Goal: Check status: Check status

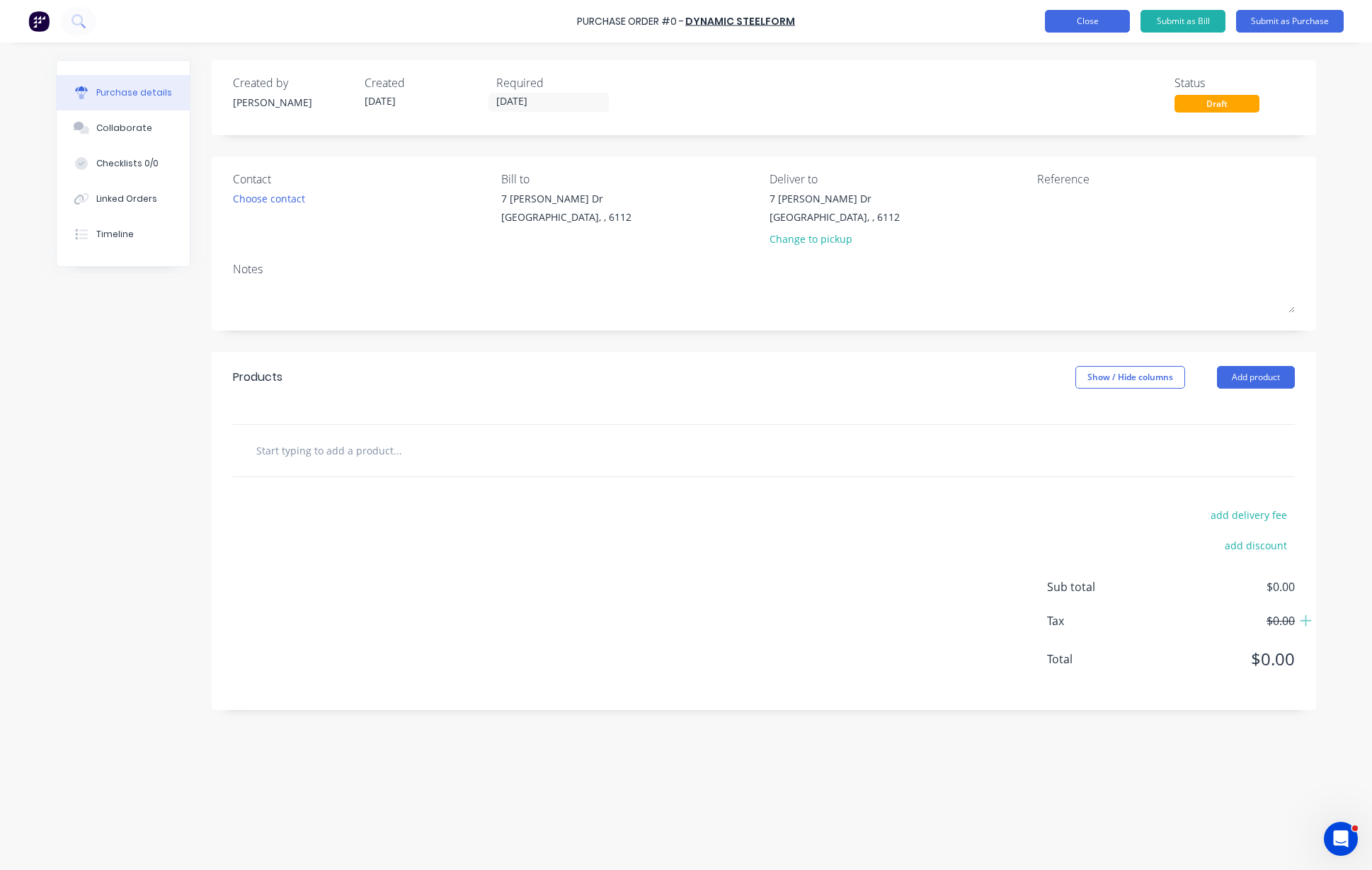
click at [1102, 19] on button "Close" at bounding box center [1087, 21] width 85 height 23
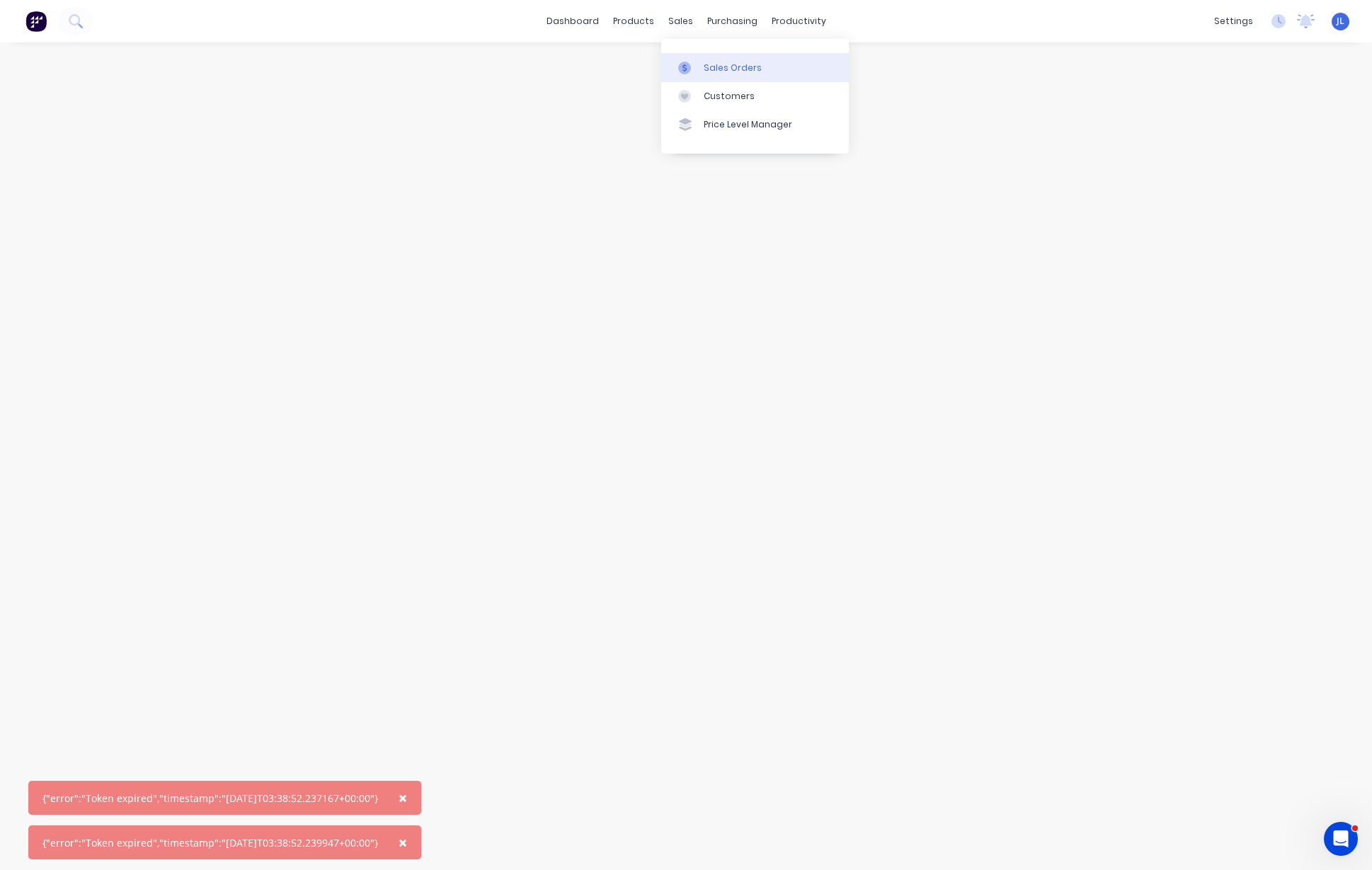
click at [724, 70] on div "Sales Orders" at bounding box center [732, 68] width 58 height 13
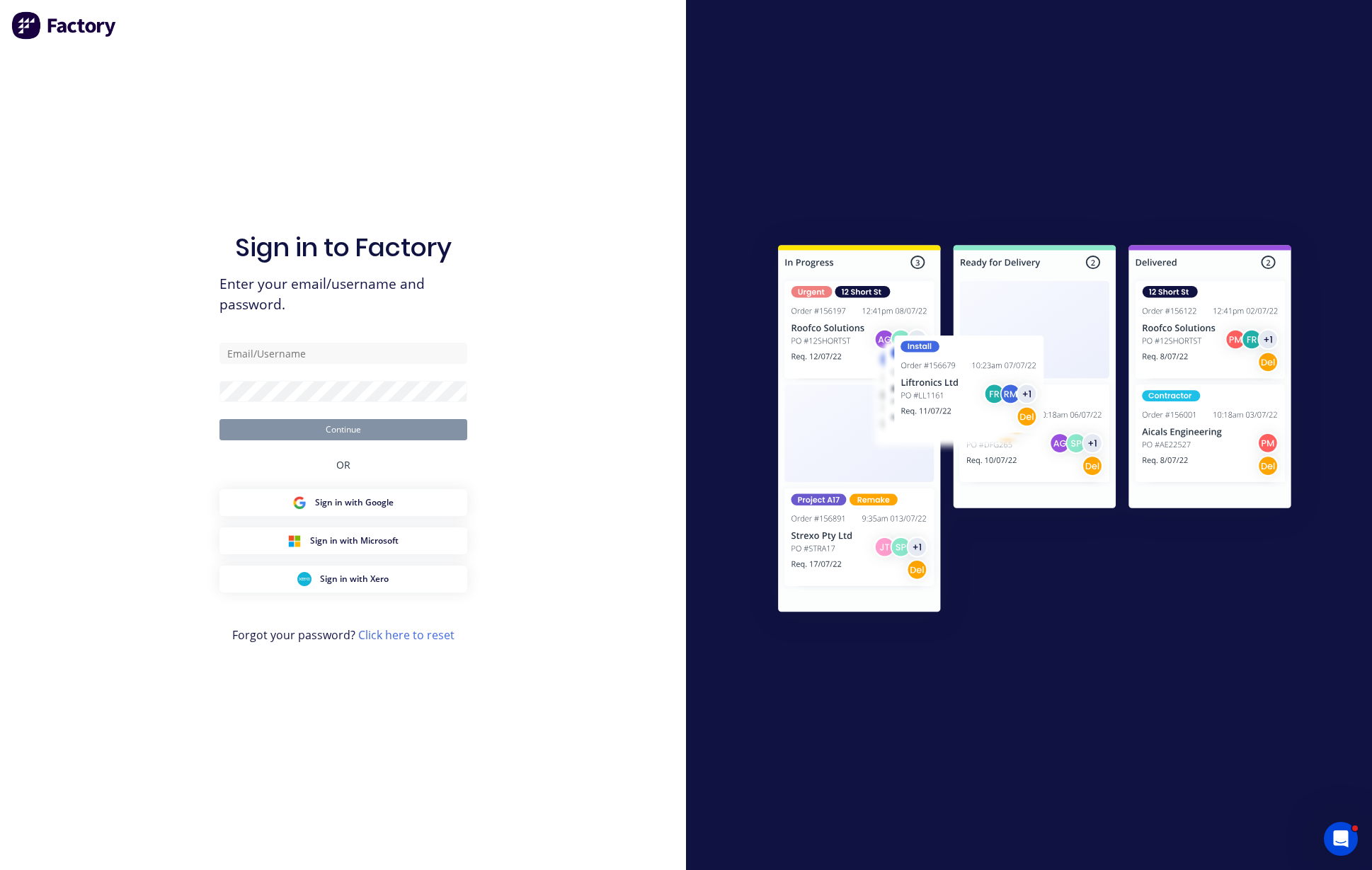
click at [322, 338] on div "Sign in to Factory Enter your email/username and password. Continue OR Sign in …" at bounding box center [343, 449] width 248 height 819
click at [322, 351] on input "text" at bounding box center [343, 353] width 248 height 21
type input "[PERSON_NAME][EMAIL_ADDRESS][DOMAIN_NAME]"
click at [388, 429] on button "Continue" at bounding box center [343, 430] width 248 height 21
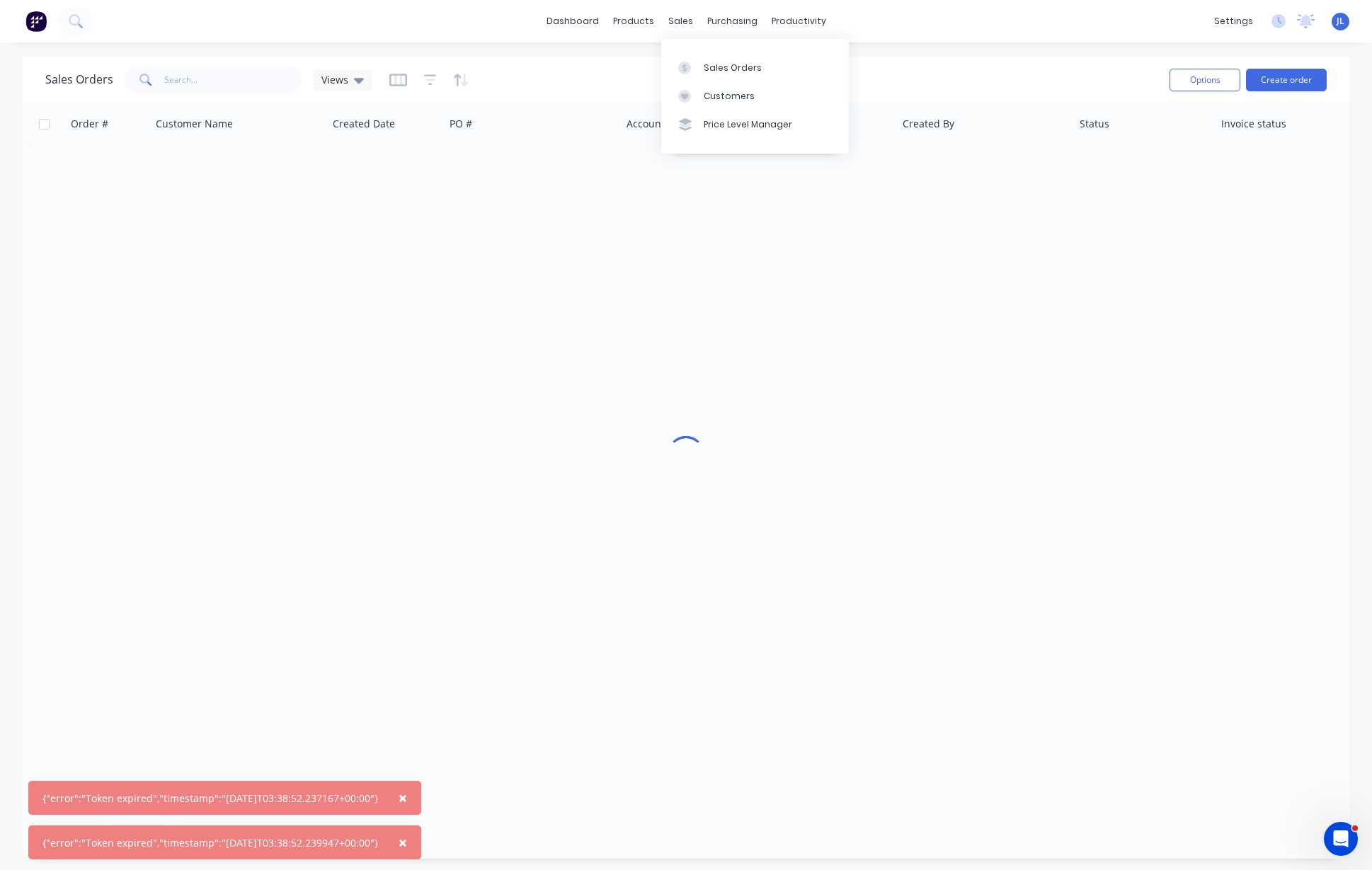
click at [215, 95] on div "Sales Orders Views" at bounding box center [601, 79] width 1112 height 34
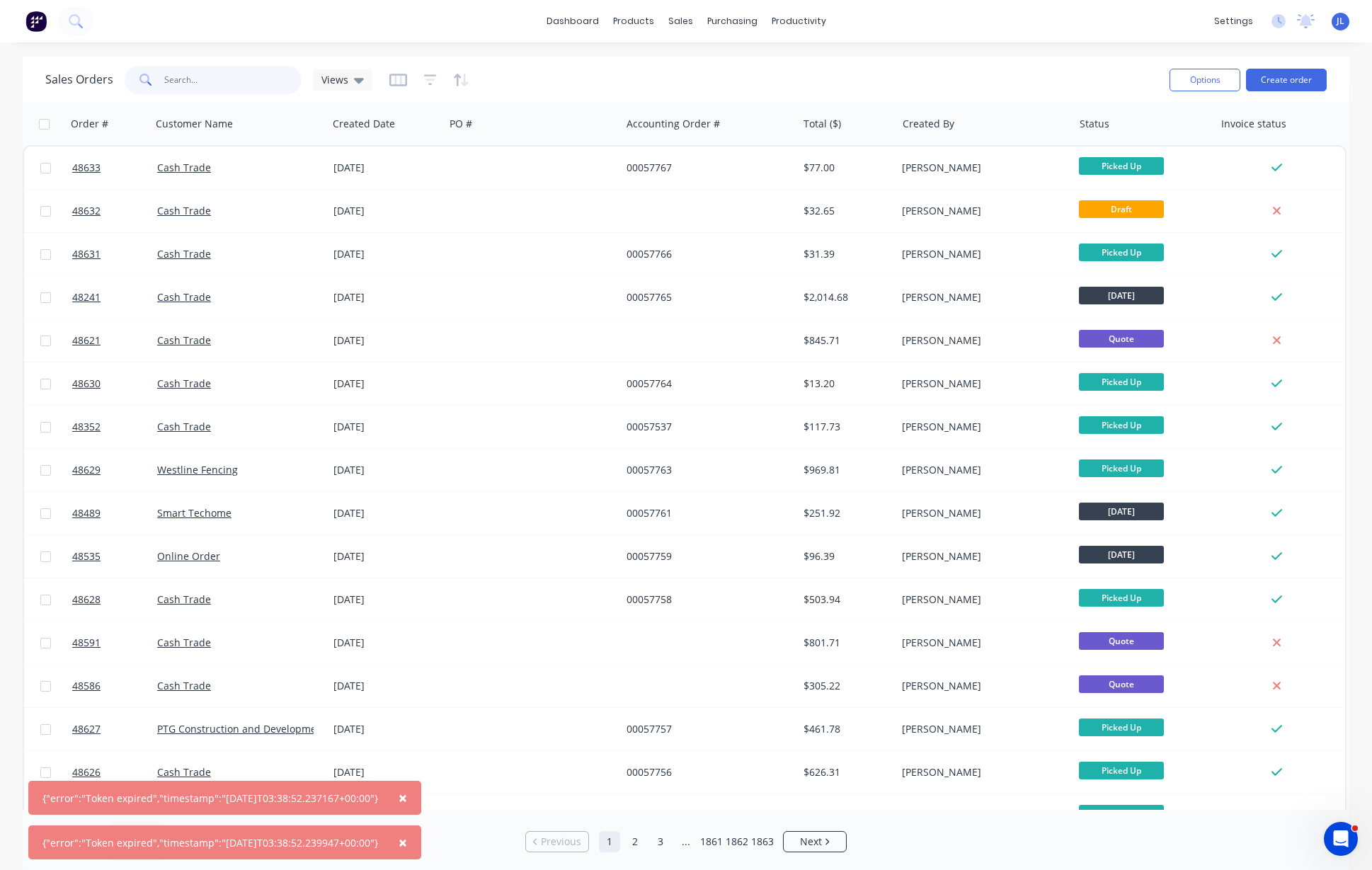
click at [229, 79] on input "text" at bounding box center [233, 80] width 138 height 29
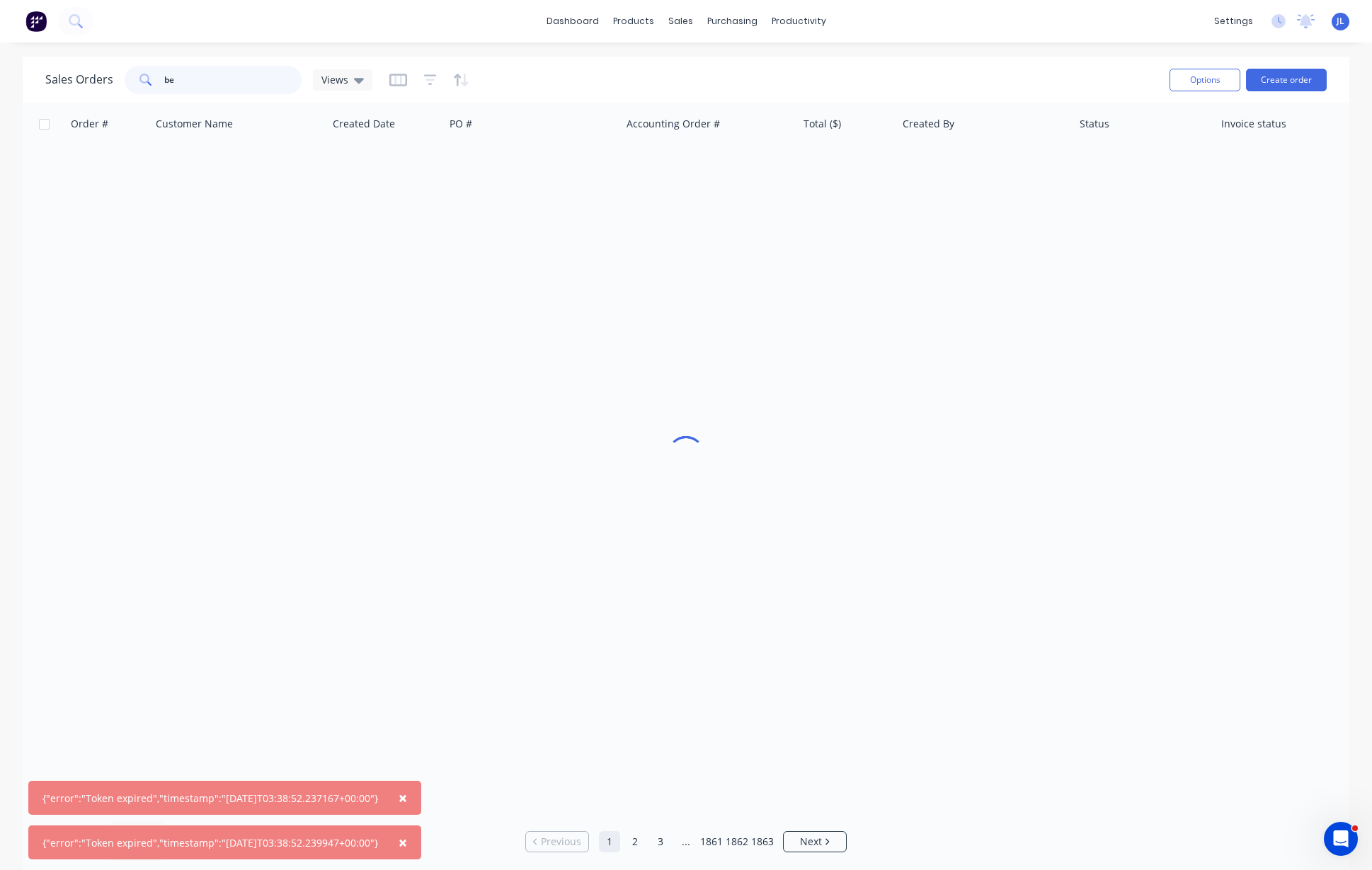
type input "b"
click at [231, 77] on input "dpds" at bounding box center [233, 80] width 138 height 29
paste input "BECKENHAM"
type input "BECKENHAM"
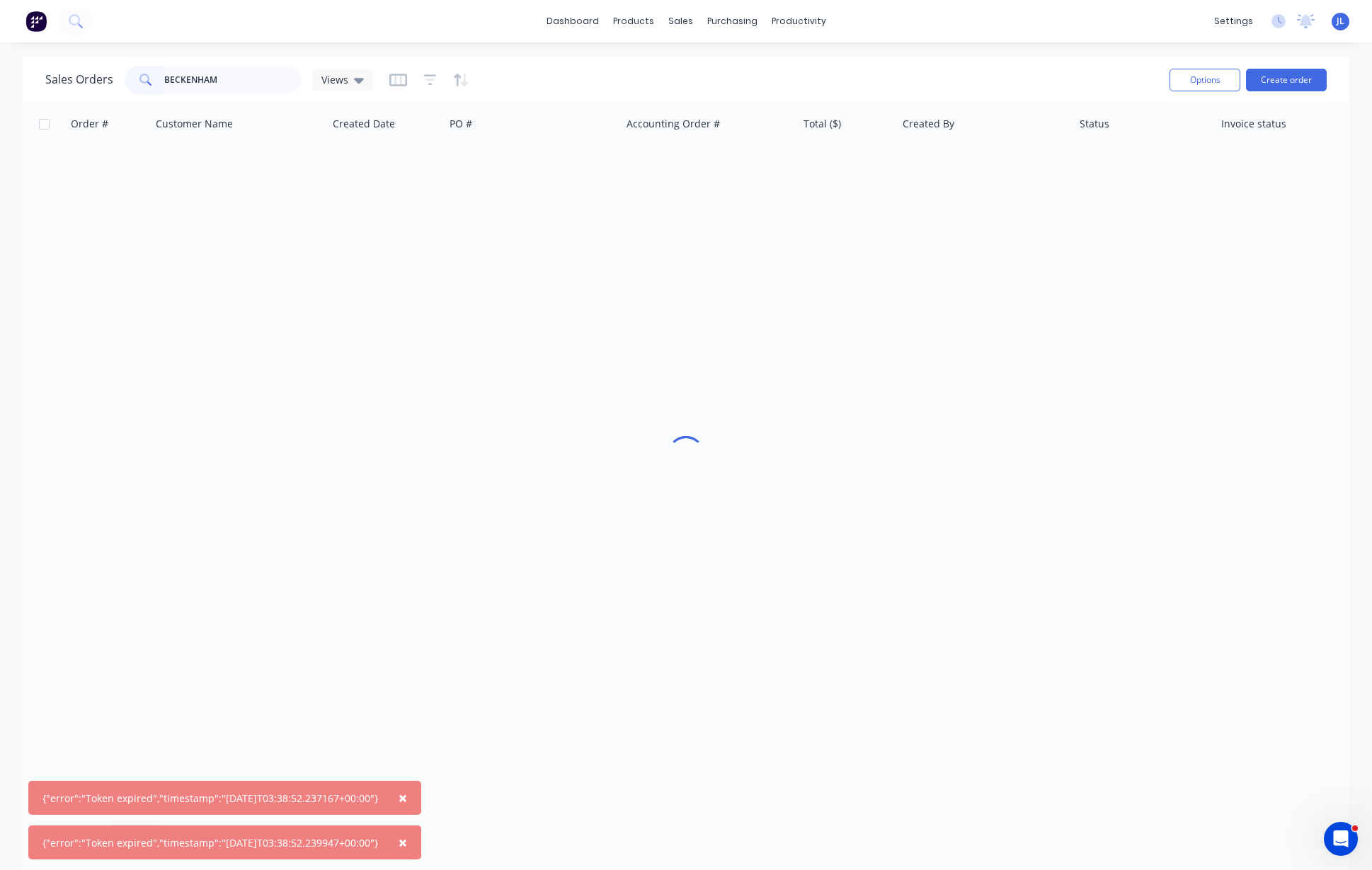
click at [407, 797] on span "×" at bounding box center [403, 798] width 9 height 20
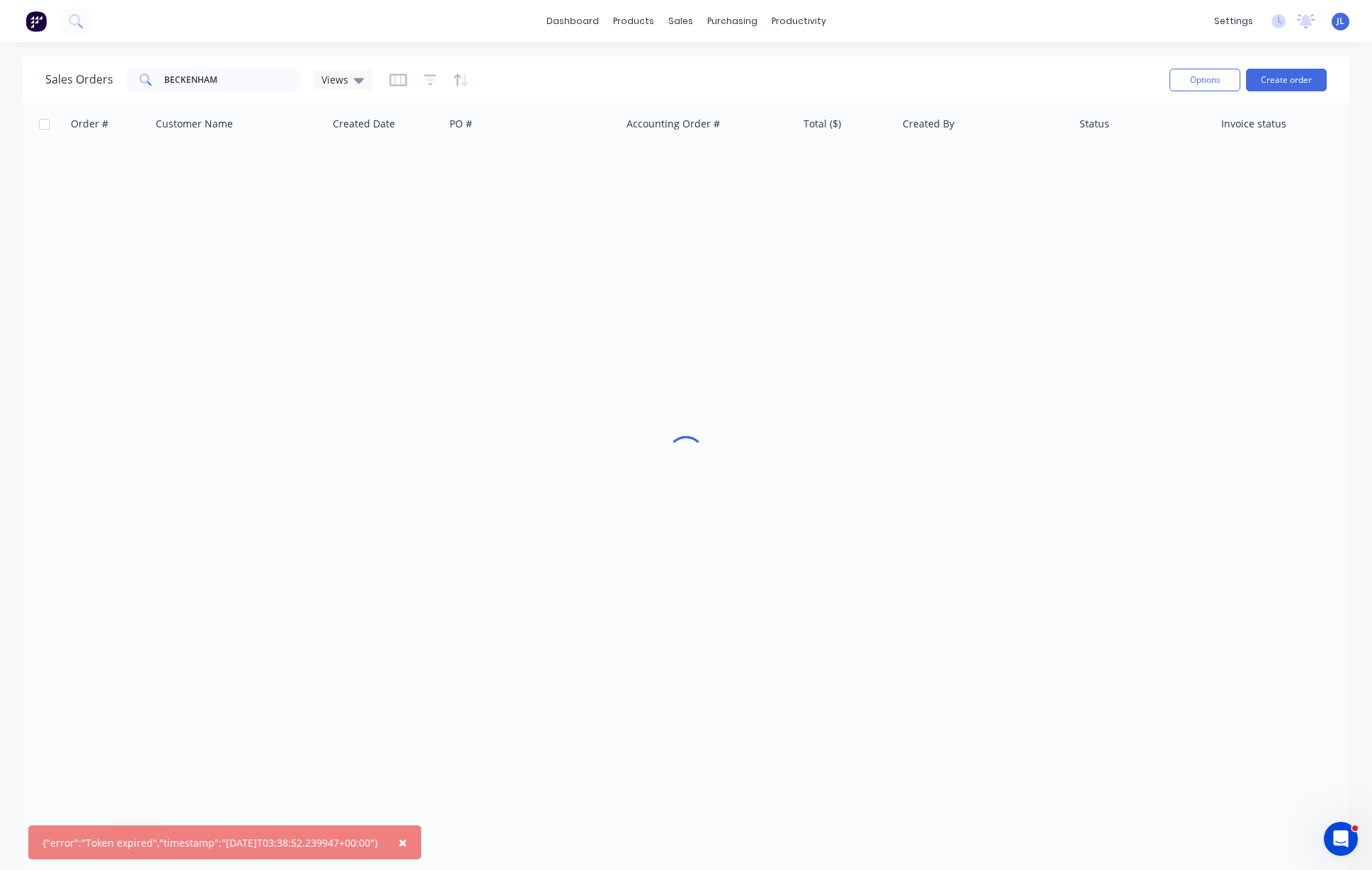
click at [407, 842] on span "×" at bounding box center [403, 843] width 9 height 20
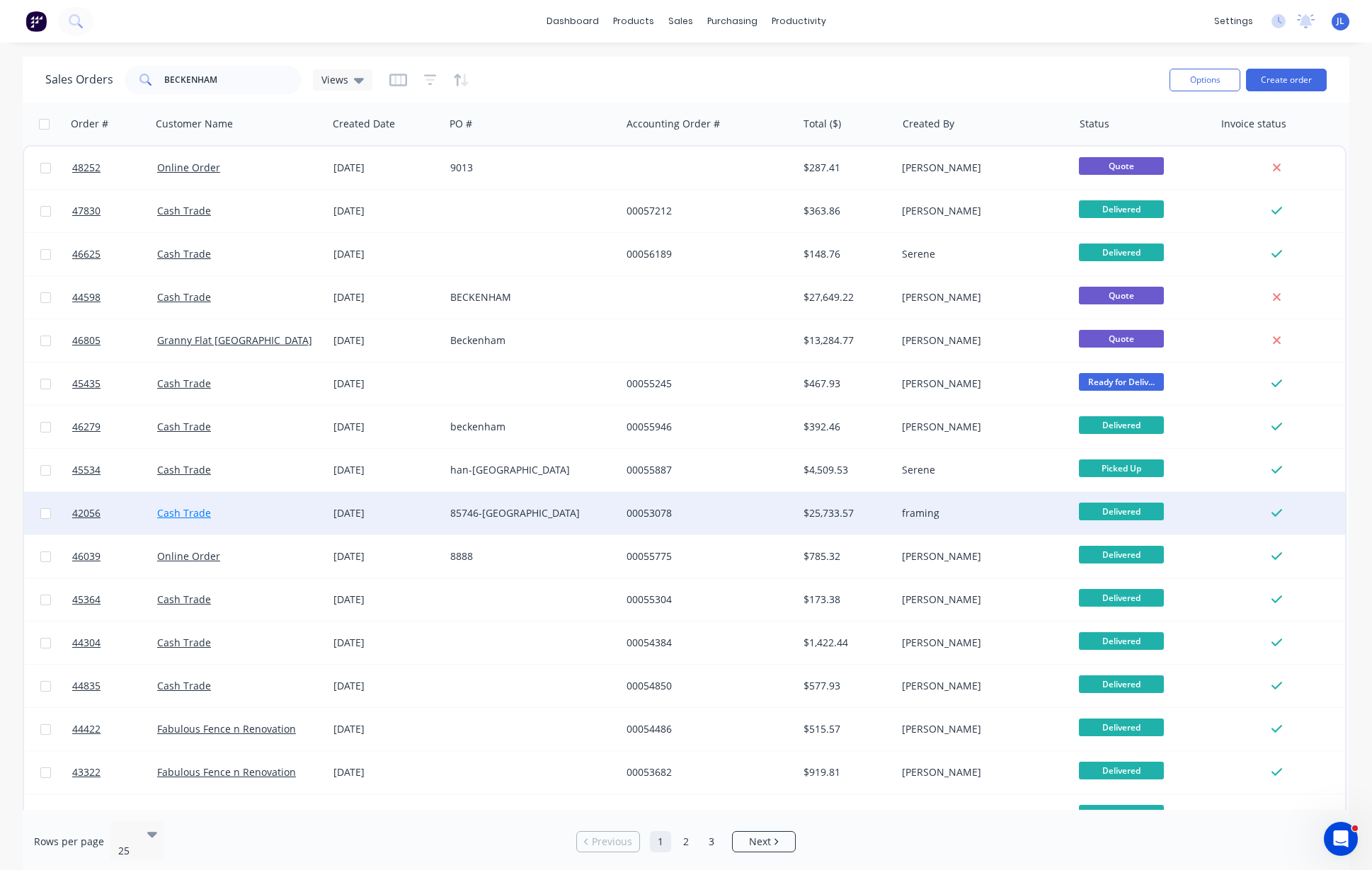
click at [177, 514] on link "Cash Trade" at bounding box center [184, 512] width 54 height 14
click at [85, 515] on span "42056" at bounding box center [87, 513] width 29 height 14
